Goal: Task Accomplishment & Management: Complete application form

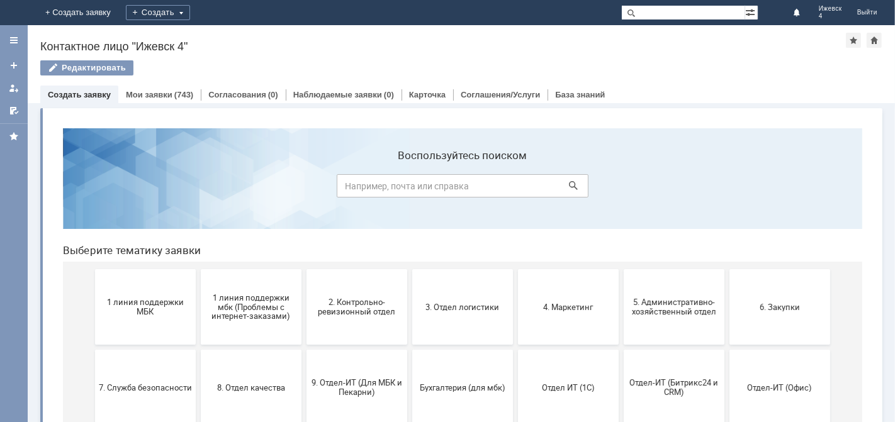
drag, startPoint x: 435, startPoint y: 317, endPoint x: 407, endPoint y: 335, distance: 33.7
click at [418, 327] on button "3. Отдел логистики" at bounding box center [462, 307] width 101 height 76
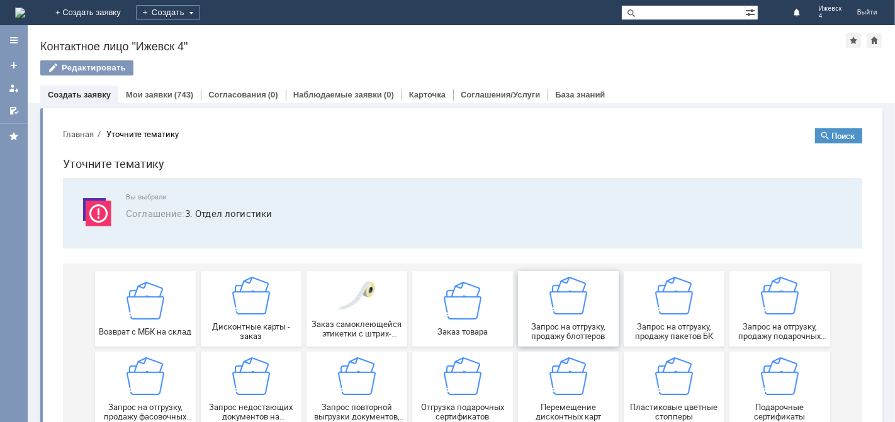
click at [564, 327] on span "Запрос на отгрузку, продажу блоттеров" at bounding box center [567, 331] width 93 height 19
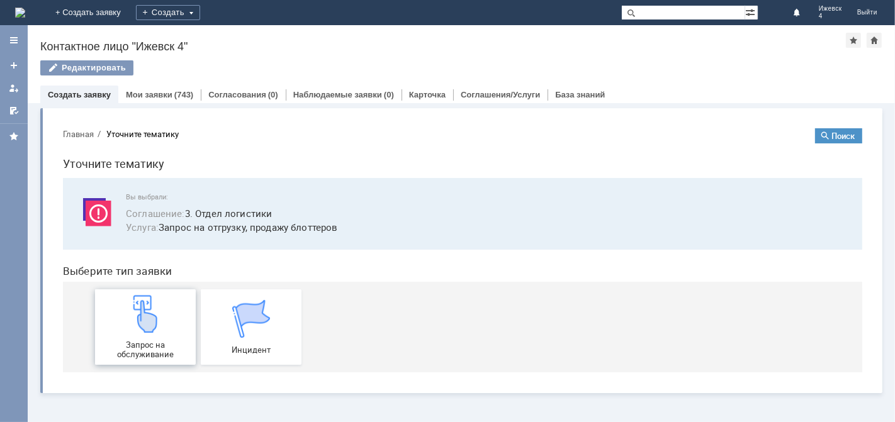
click at [148, 335] on div "Запрос на обслуживание" at bounding box center [144, 327] width 93 height 64
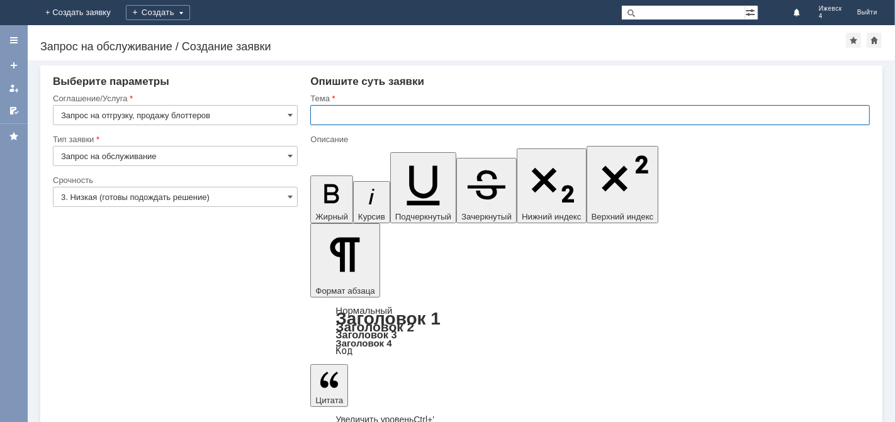
click at [393, 119] on input "text" at bounding box center [590, 115] width 560 height 20
type input "блотерры"
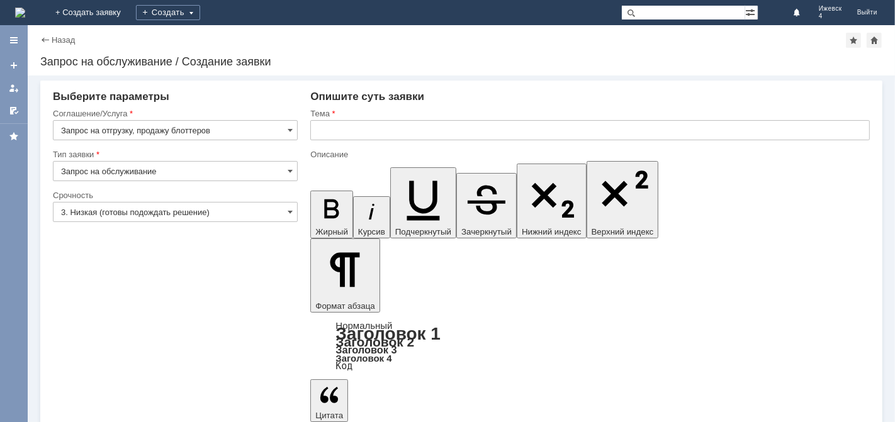
click at [25, 8] on img at bounding box center [20, 13] width 10 height 10
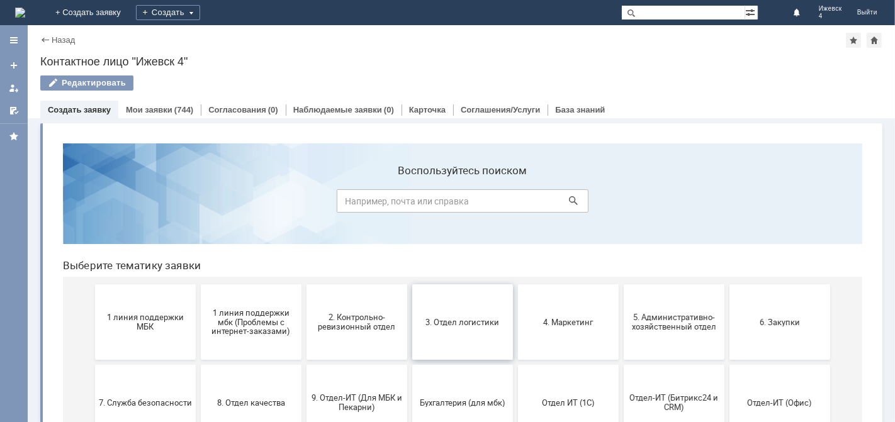
click at [490, 335] on button "3. Отдел логистики" at bounding box center [462, 322] width 101 height 76
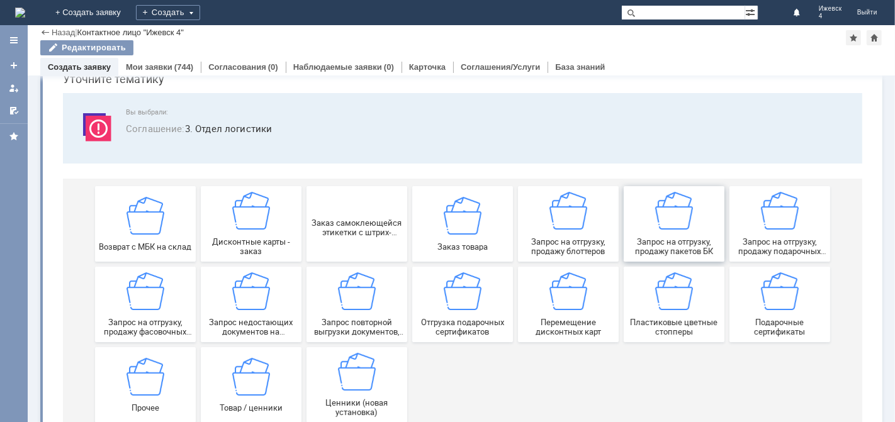
scroll to position [70, 0]
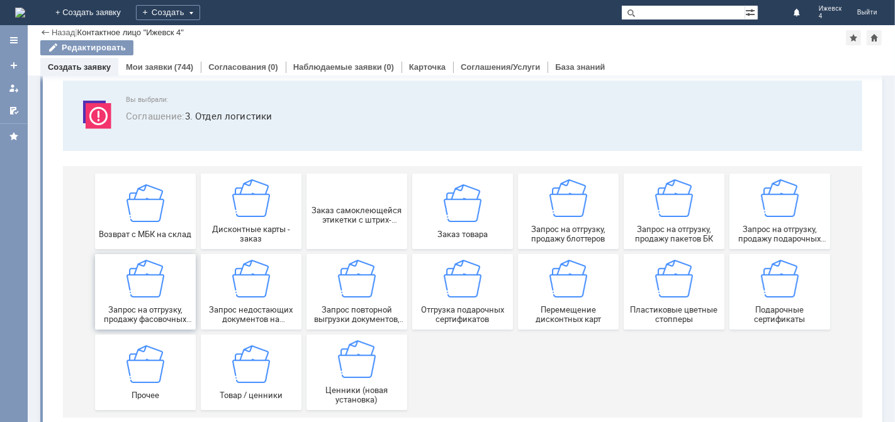
click at [138, 312] on span "Запрос на отгрузку, продажу фасовочных пакетов" at bounding box center [144, 314] width 93 height 19
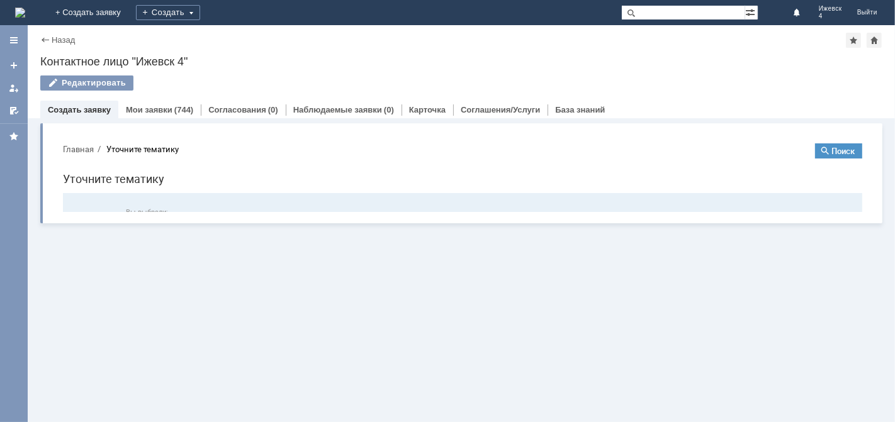
scroll to position [0, 0]
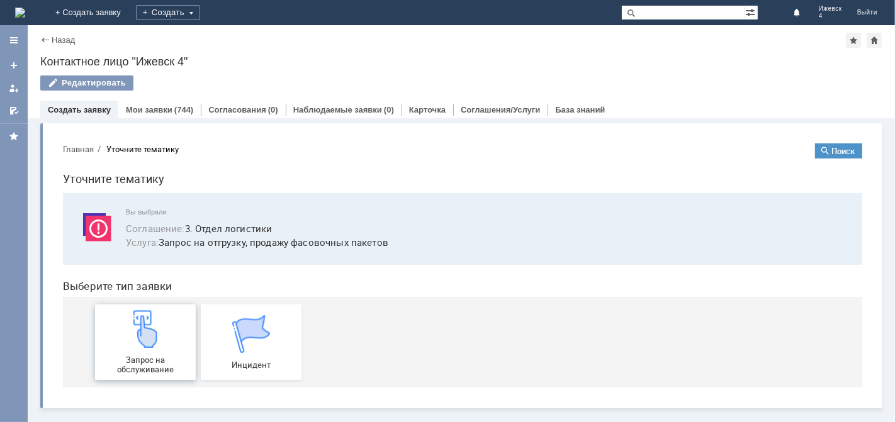
click at [130, 349] on div "Запрос на обслуживание" at bounding box center [144, 342] width 93 height 64
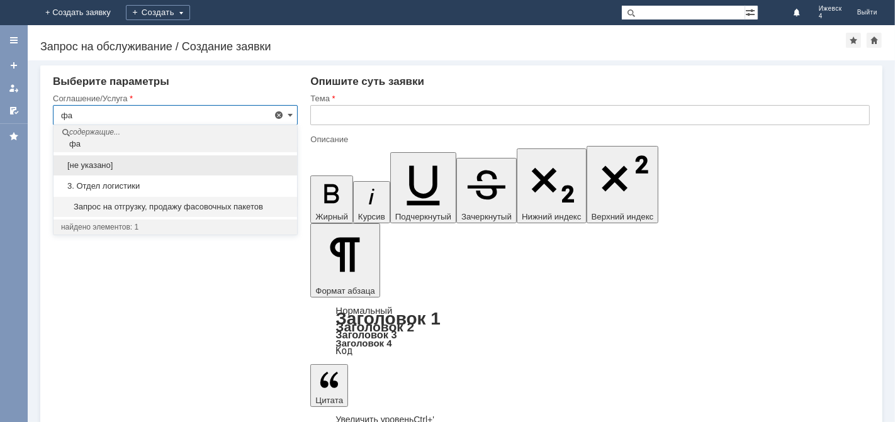
type input "ф"
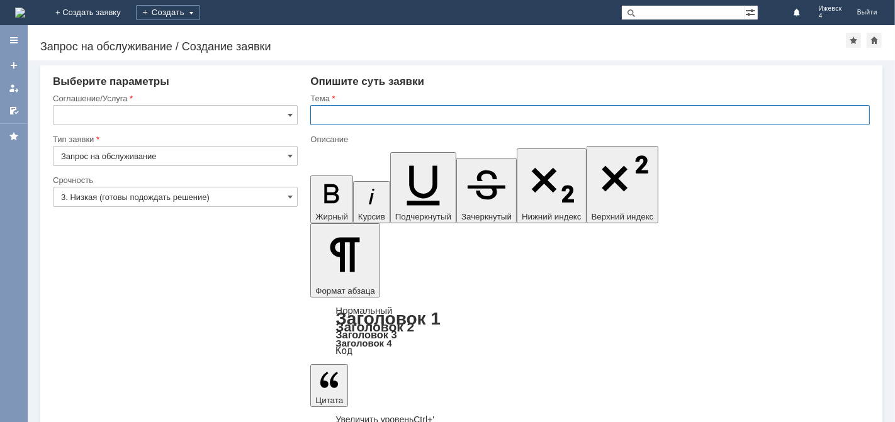
click at [373, 114] on input "text" at bounding box center [590, 115] width 560 height 20
type input "Запрос на отгрузку, продажу фасовочных пакетов"
type input "фасовочные пакеты"
